Goal: Find specific page/section: Find specific page/section

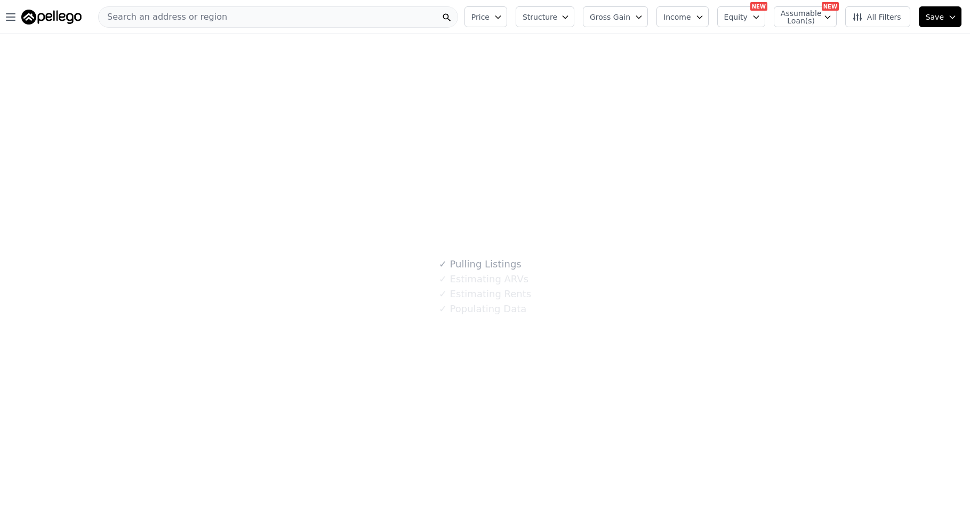
click at [169, 260] on html "Open main menu Search an address or region Price Structure Gross Gain Income Eq…" at bounding box center [485, 252] width 970 height 505
click at [170, 260] on div "✓ Pulling Listings ✓ Estimating ARVs ✓ Estimating Rents ✓ Populating Data" at bounding box center [485, 286] width 970 height 505
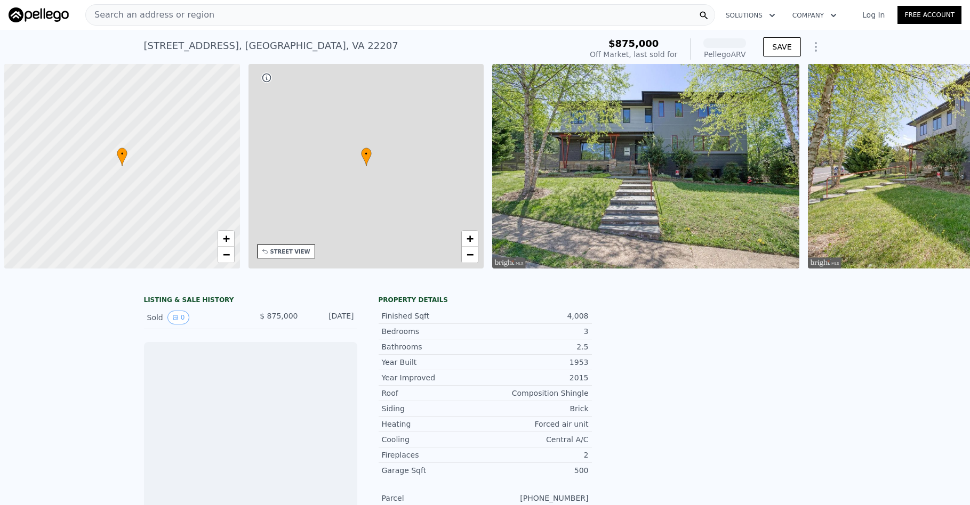
scroll to position [0, 4]
